Goal: Information Seeking & Learning: Find specific fact

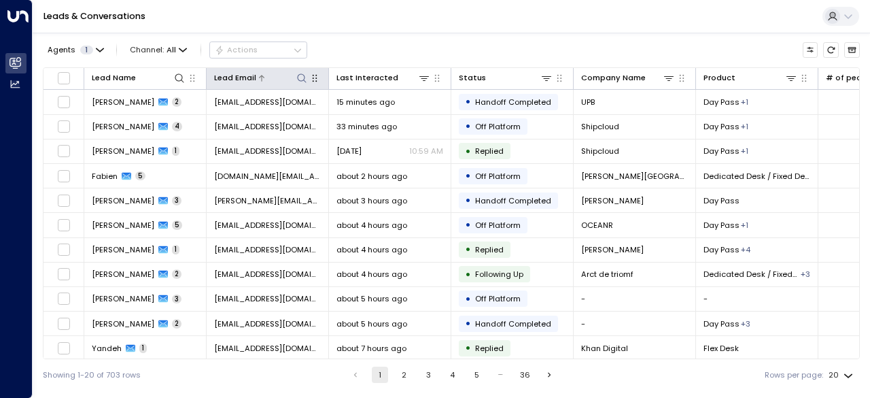
click at [299, 77] on icon at bounding box center [301, 78] width 11 height 11
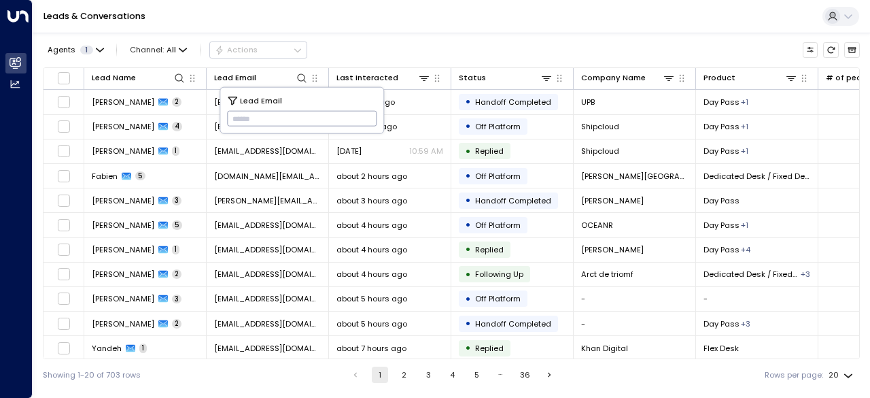
type input "**********"
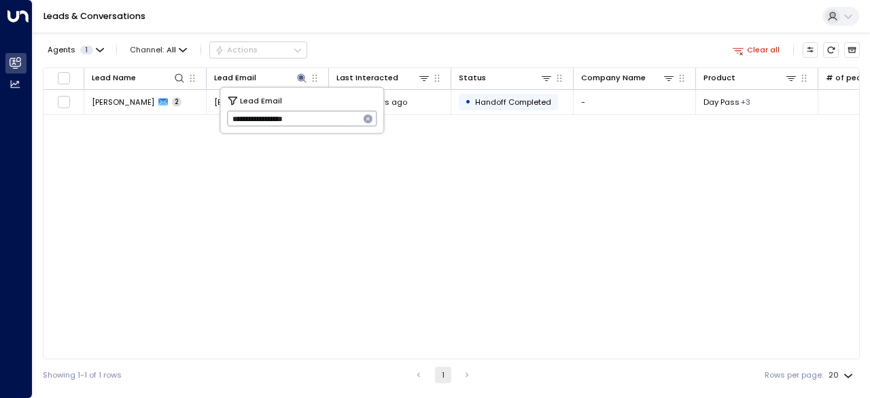
click at [369, 41] on div "Agents 1 Channel: All Actions Clear all" at bounding box center [451, 50] width 817 height 24
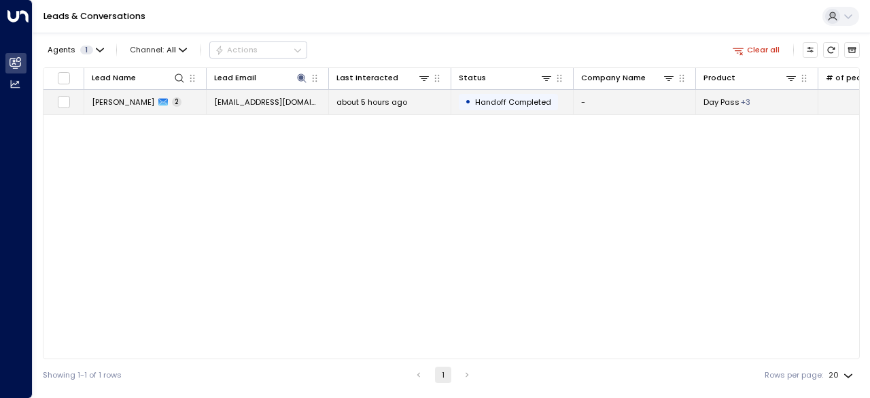
click at [107, 101] on span "[PERSON_NAME]" at bounding box center [123, 102] width 63 height 11
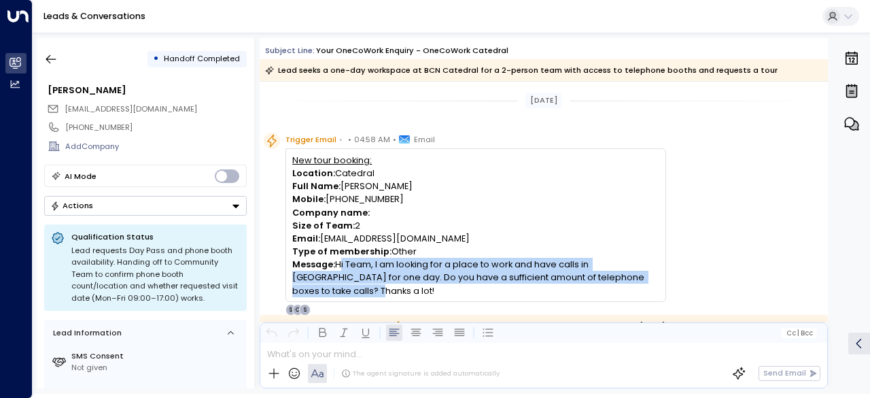
drag, startPoint x: 662, startPoint y: 277, endPoint x: 339, endPoint y: 260, distance: 324.1
click at [339, 260] on div "New tour booking: Location: Catedral Full Name: [PERSON_NAME] Mobile: [PHONE_NU…" at bounding box center [476, 225] width 381 height 154
copy p "Hi Team, I am looking for a place to work and have calls in [GEOGRAPHIC_DATA] f…"
